Goal: Entertainment & Leisure: Consume media (video, audio)

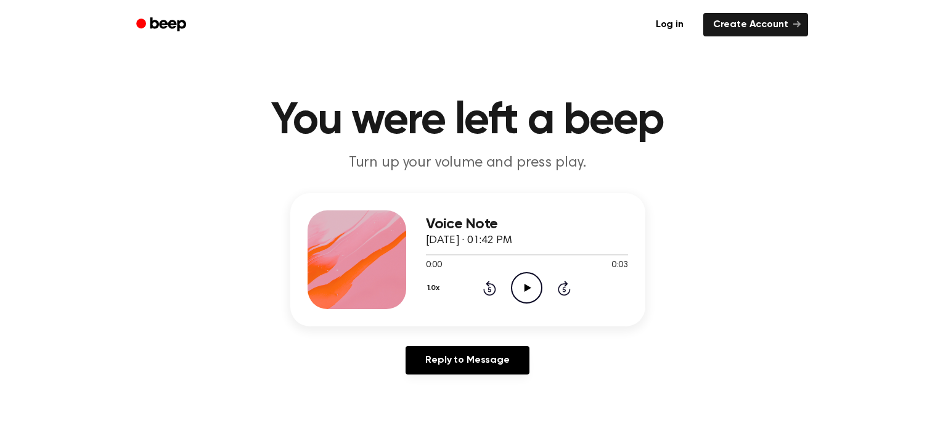
click at [529, 285] on icon "Play Audio" at bounding box center [526, 287] width 31 height 31
click at [489, 293] on icon "Rewind 5 seconds" at bounding box center [490, 288] width 14 height 16
click at [538, 281] on icon "Play Audio" at bounding box center [526, 287] width 31 height 31
click at [536, 293] on icon "Play Audio" at bounding box center [526, 287] width 31 height 31
click at [525, 289] on icon at bounding box center [528, 288] width 7 height 8
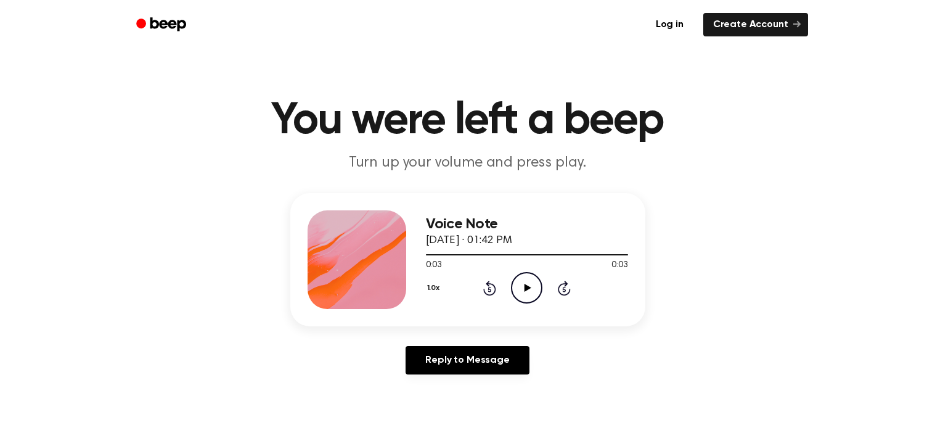
click at [533, 301] on circle at bounding box center [527, 287] width 30 height 30
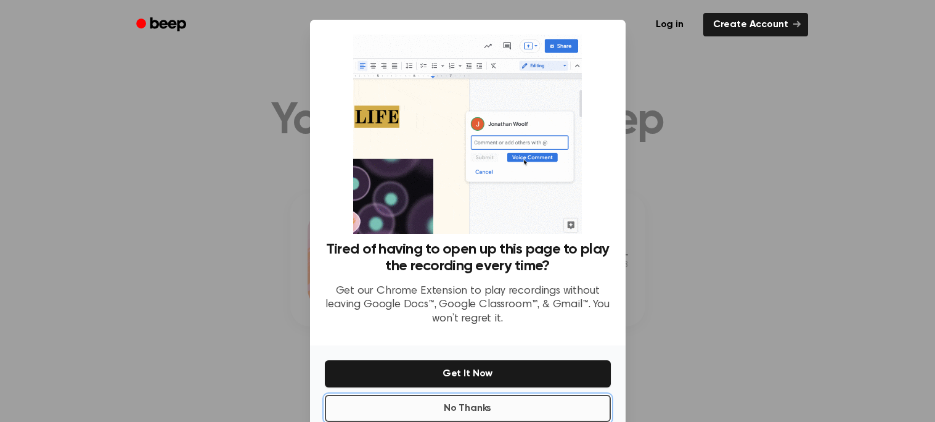
click at [486, 411] on button "No Thanks" at bounding box center [468, 408] width 286 height 27
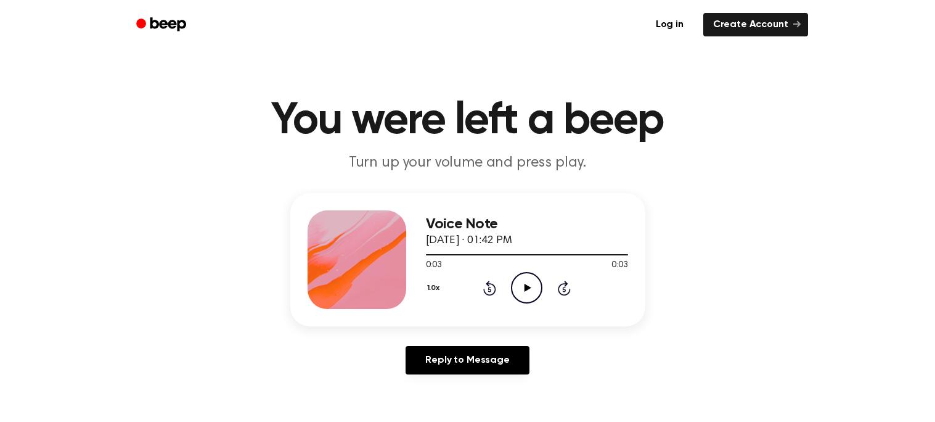
click at [522, 293] on icon "Play Audio" at bounding box center [526, 287] width 31 height 31
click at [521, 285] on icon "Play Audio" at bounding box center [526, 287] width 31 height 31
click at [528, 281] on icon "Play Audio" at bounding box center [526, 287] width 31 height 31
click at [529, 274] on icon "Play Audio" at bounding box center [526, 287] width 31 height 31
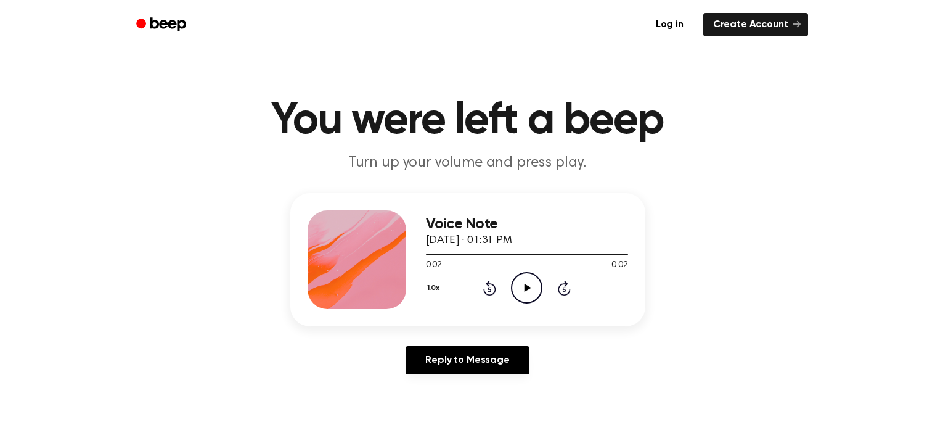
click at [529, 274] on icon "Play Audio" at bounding box center [526, 287] width 31 height 31
click at [536, 283] on icon "Play Audio" at bounding box center [526, 287] width 31 height 31
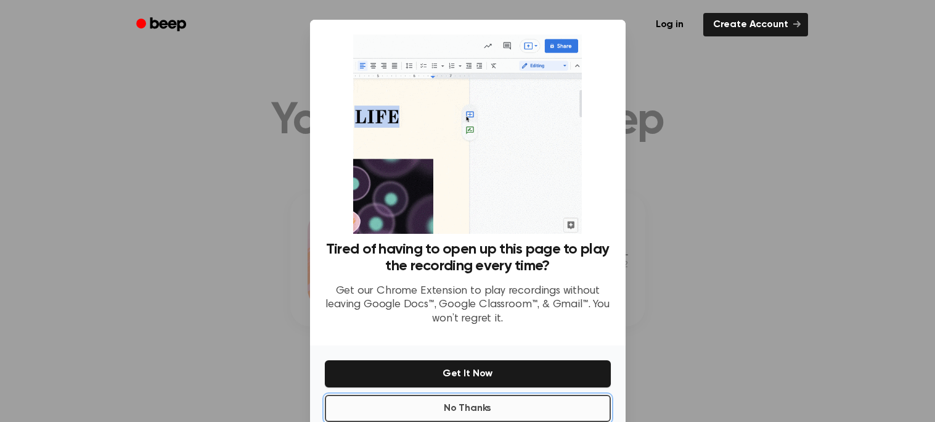
click at [407, 408] on button "No Thanks" at bounding box center [468, 408] width 286 height 27
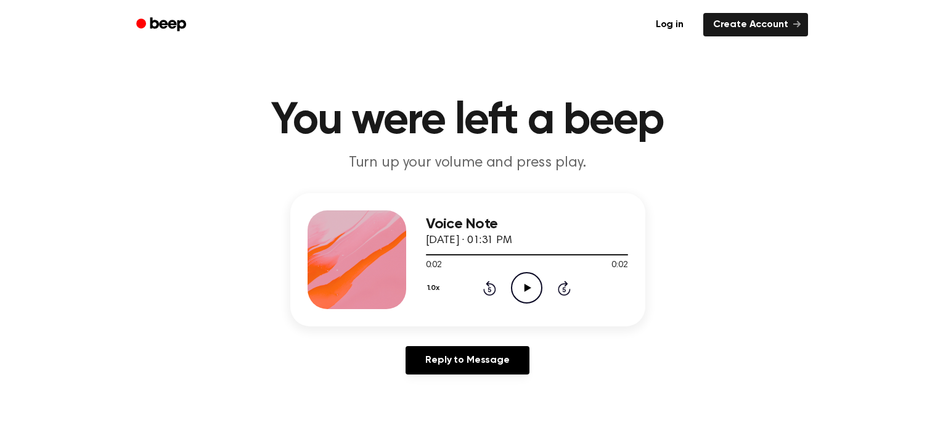
click at [512, 288] on icon "Play Audio" at bounding box center [526, 287] width 31 height 31
click at [521, 285] on icon "Play Audio" at bounding box center [526, 287] width 31 height 31
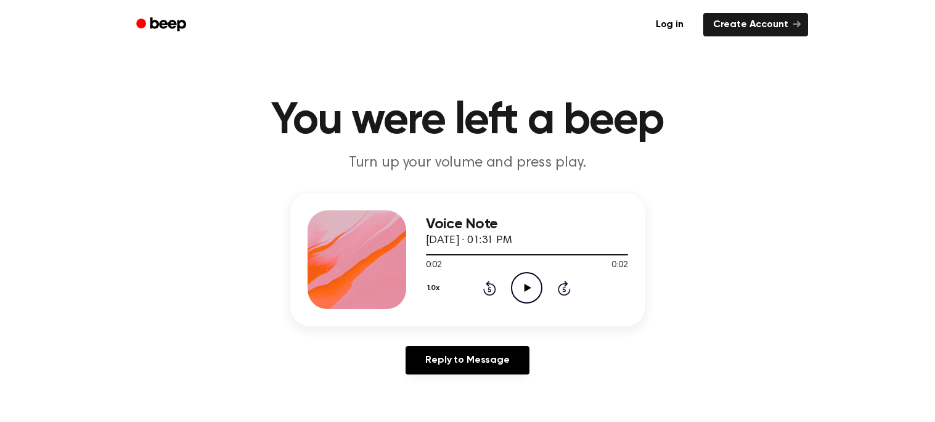
click at [518, 287] on icon "Play Audio" at bounding box center [526, 287] width 31 height 31
click at [521, 288] on icon "Play Audio" at bounding box center [526, 287] width 31 height 31
click at [526, 288] on icon at bounding box center [528, 288] width 7 height 8
click at [522, 314] on div "Voice Note October 2, 2025 · 01:32 PM 0:00 0:01 Your browser does not support t…" at bounding box center [467, 259] width 355 height 133
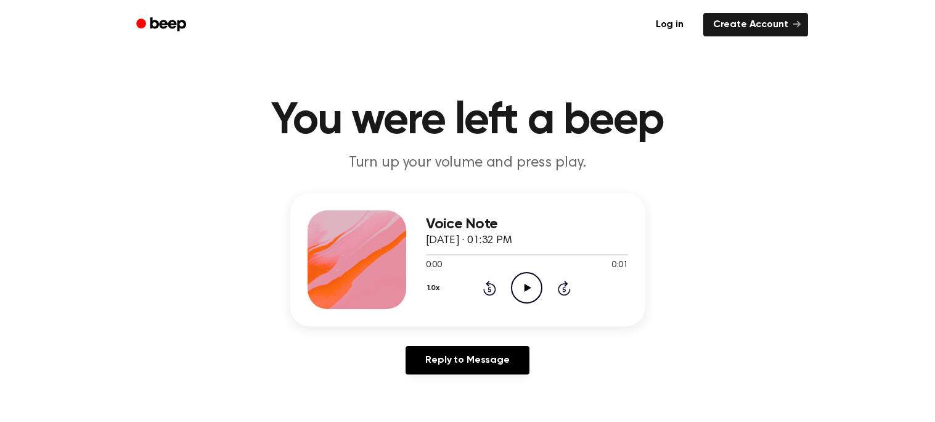
click at [529, 299] on icon "Play Audio" at bounding box center [526, 287] width 31 height 31
click at [525, 290] on icon at bounding box center [528, 288] width 7 height 8
click at [525, 271] on div "0:00 0:01" at bounding box center [527, 265] width 202 height 13
click at [526, 287] on icon at bounding box center [528, 288] width 7 height 8
click at [518, 292] on icon "Play Audio" at bounding box center [526, 287] width 31 height 31
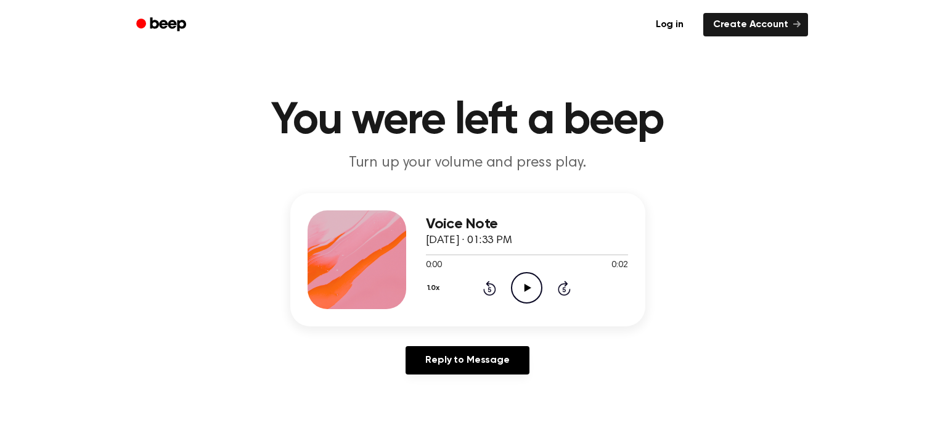
click at [523, 279] on icon "Play Audio" at bounding box center [526, 287] width 31 height 31
click at [517, 273] on icon "Play Audio" at bounding box center [526, 287] width 31 height 31
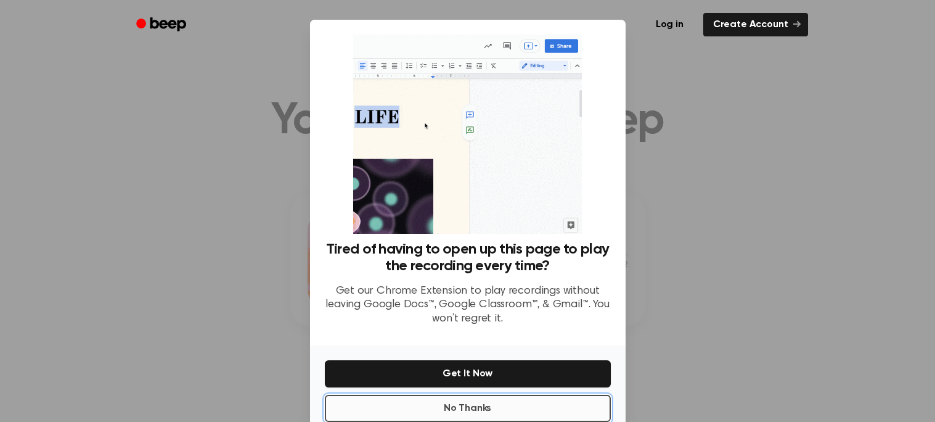
click at [527, 412] on button "No Thanks" at bounding box center [468, 408] width 286 height 27
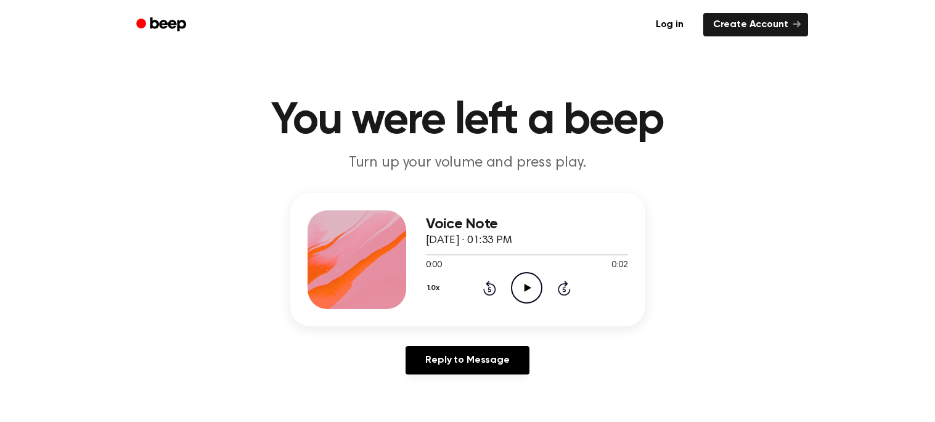
click at [521, 298] on icon "Play Audio" at bounding box center [526, 287] width 31 height 31
click at [526, 272] on icon "Play Audio" at bounding box center [526, 287] width 31 height 31
click at [515, 286] on icon "Play Audio" at bounding box center [526, 287] width 31 height 31
